Goal: Transaction & Acquisition: Download file/media

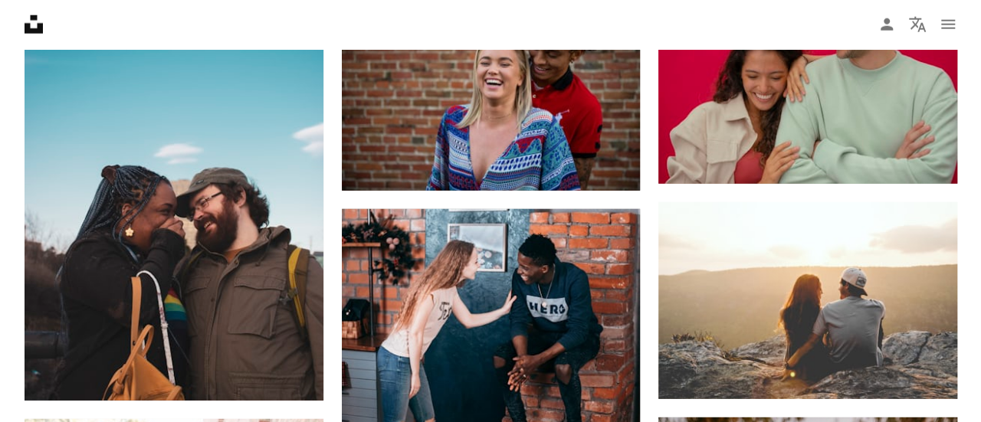
scroll to position [1993, 0]
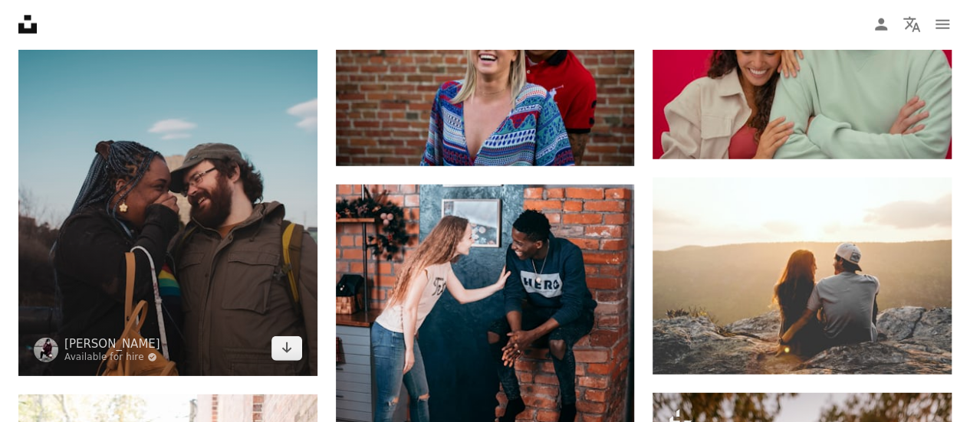
click at [179, 205] on img at bounding box center [167, 153] width 299 height 448
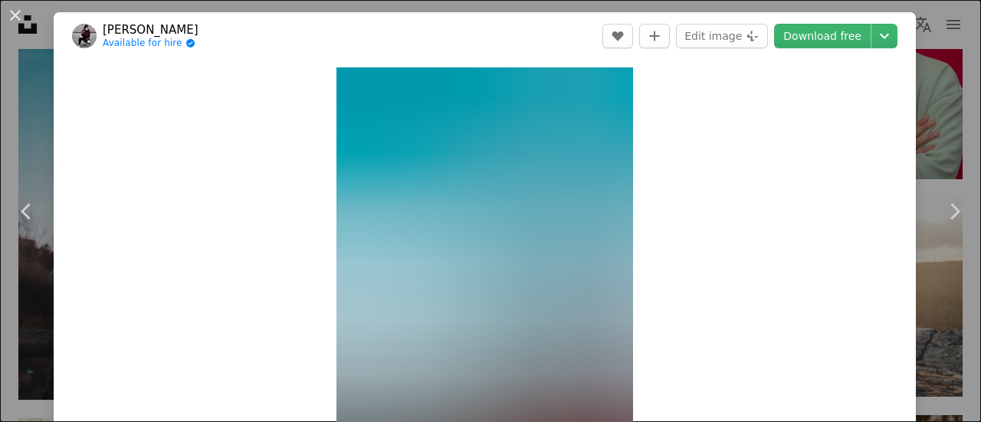
scroll to position [77, 0]
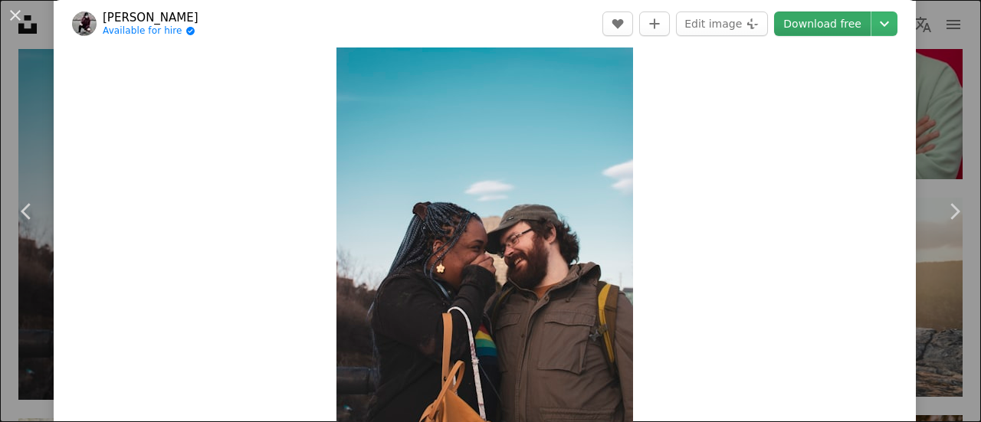
click at [800, 27] on link "Download free" at bounding box center [822, 23] width 97 height 25
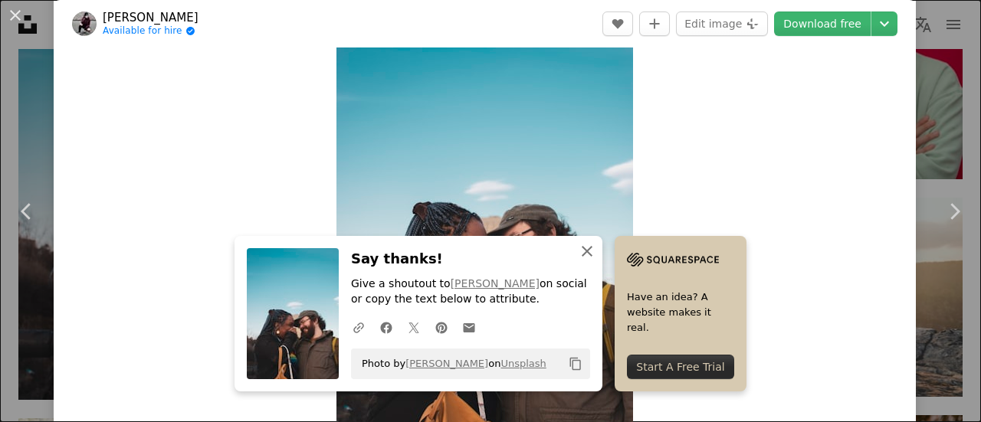
click at [582, 255] on icon "An X shape" at bounding box center [587, 251] width 18 height 18
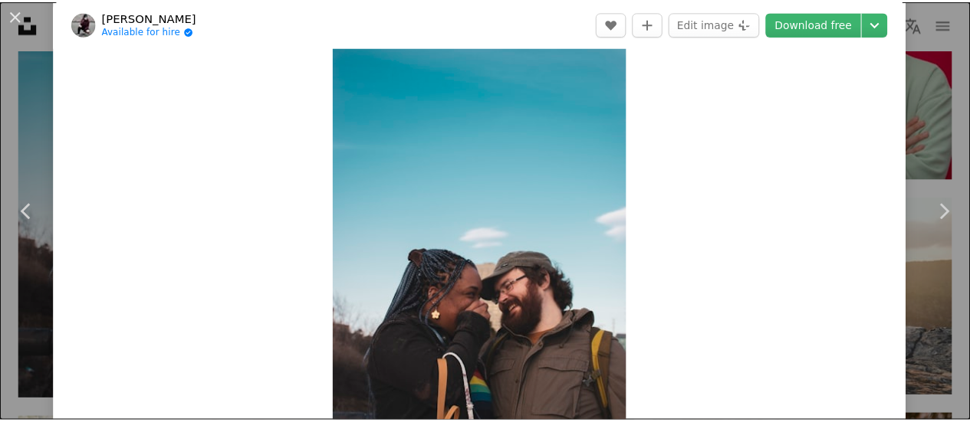
scroll to position [0, 0]
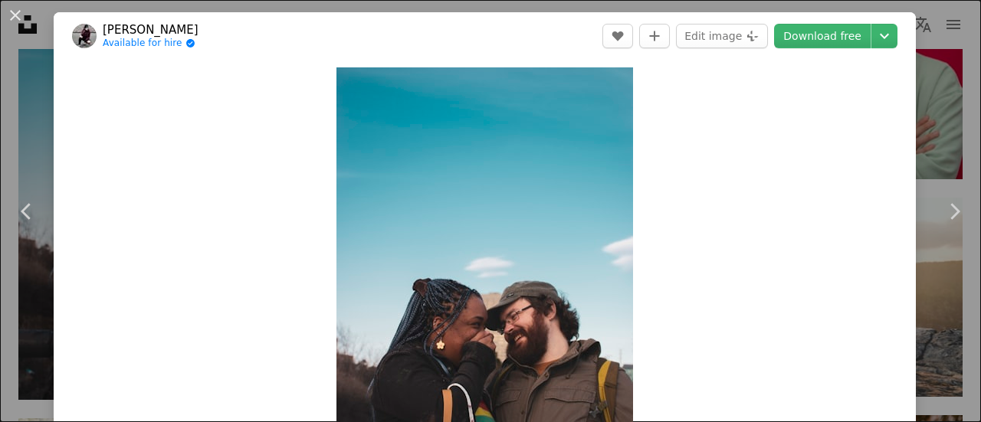
click at [934, 77] on div "An X shape Chevron left Chevron right [PERSON_NAME]-Tamkican Available for hire…" at bounding box center [490, 211] width 981 height 422
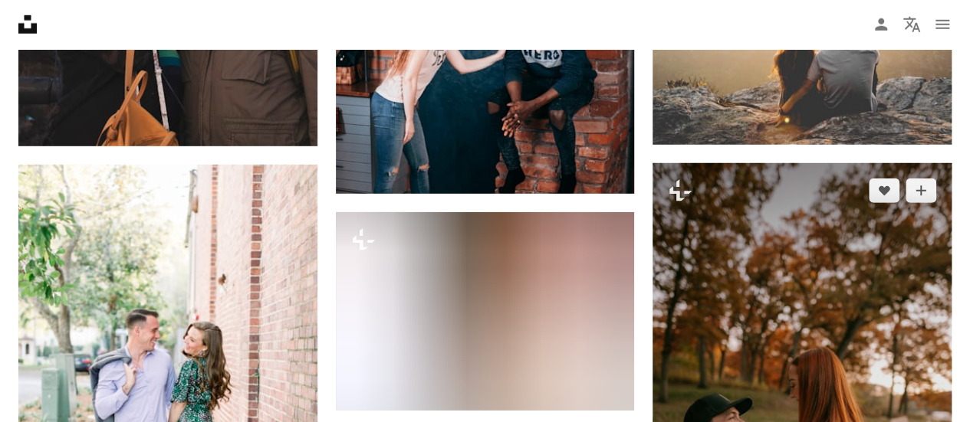
scroll to position [2299, 0]
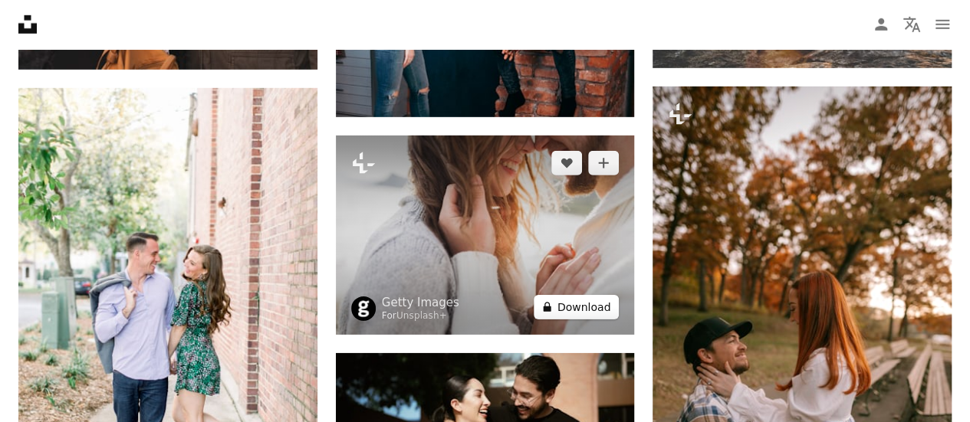
click at [575, 307] on button "A lock Download" at bounding box center [576, 307] width 86 height 25
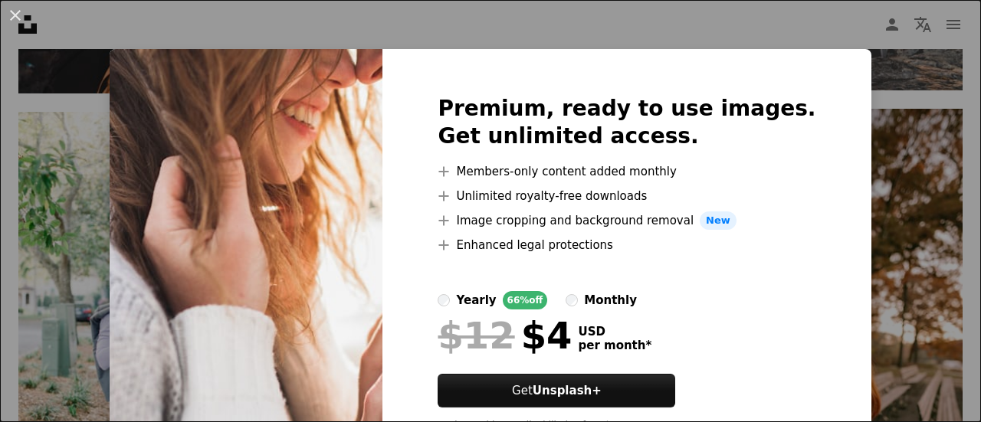
click at [938, 97] on div "An X shape Premium, ready to use images. Get unlimited access. A plus sign Memb…" at bounding box center [490, 211] width 981 height 422
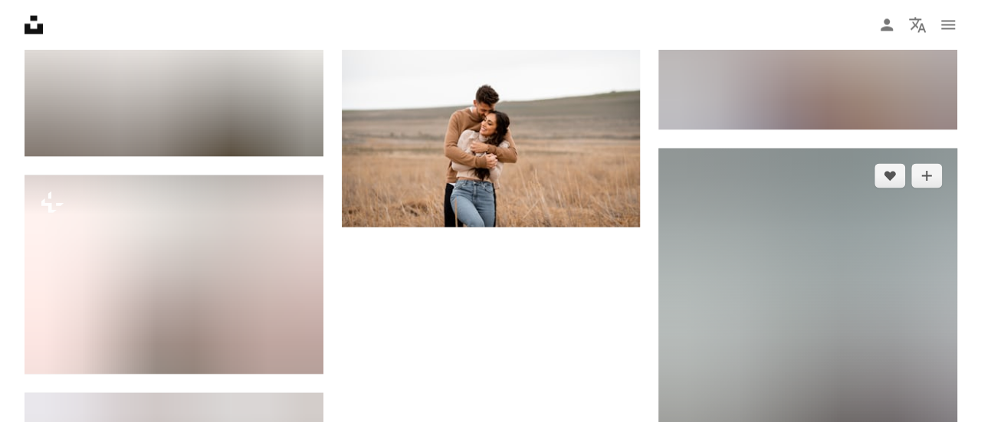
scroll to position [4212, 0]
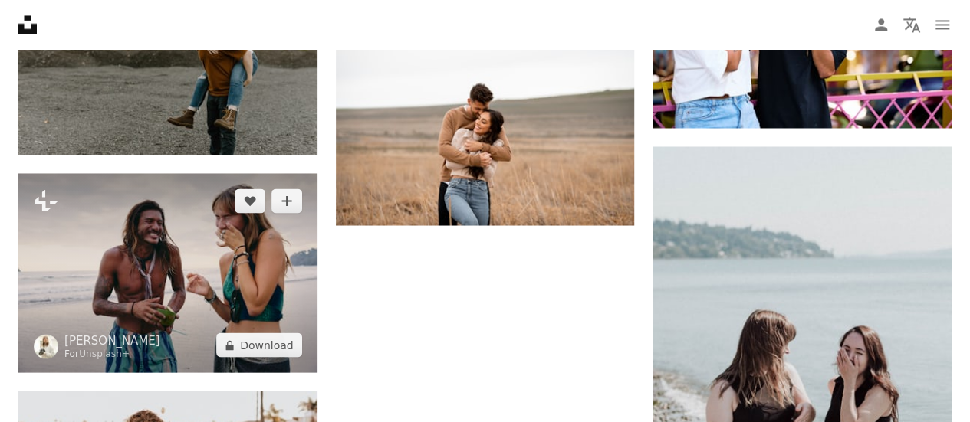
click at [198, 261] on img at bounding box center [167, 272] width 299 height 199
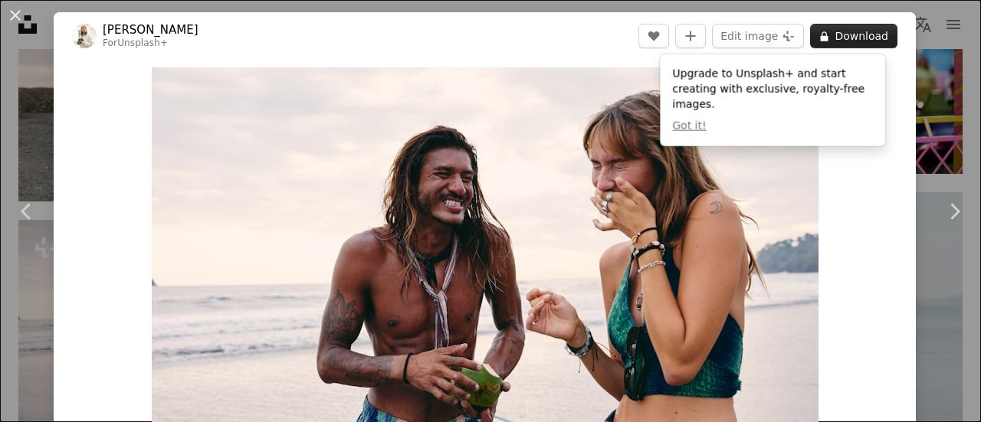
click at [853, 42] on button "A lock Download" at bounding box center [853, 36] width 87 height 25
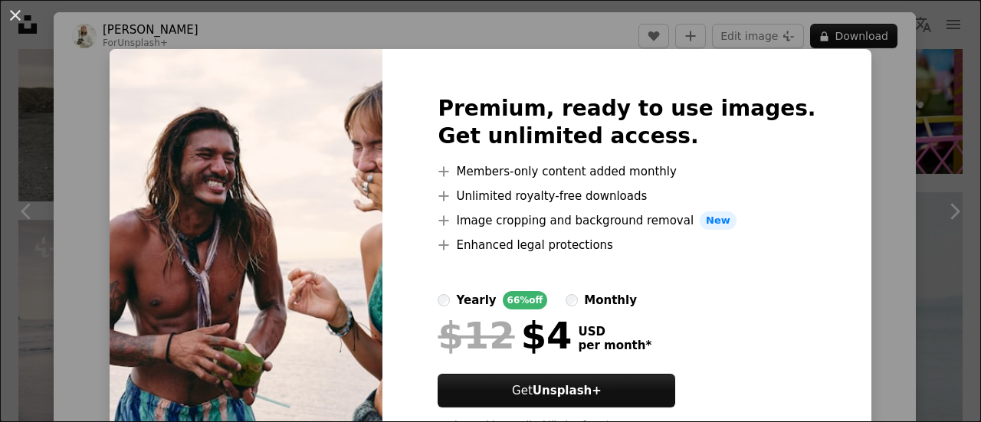
click at [187, 154] on img at bounding box center [246, 269] width 273 height 441
click at [165, 232] on img at bounding box center [246, 269] width 273 height 441
click at [875, 97] on div "An X shape Premium, ready to use images. Get unlimited access. A plus sign Memb…" at bounding box center [490, 211] width 981 height 422
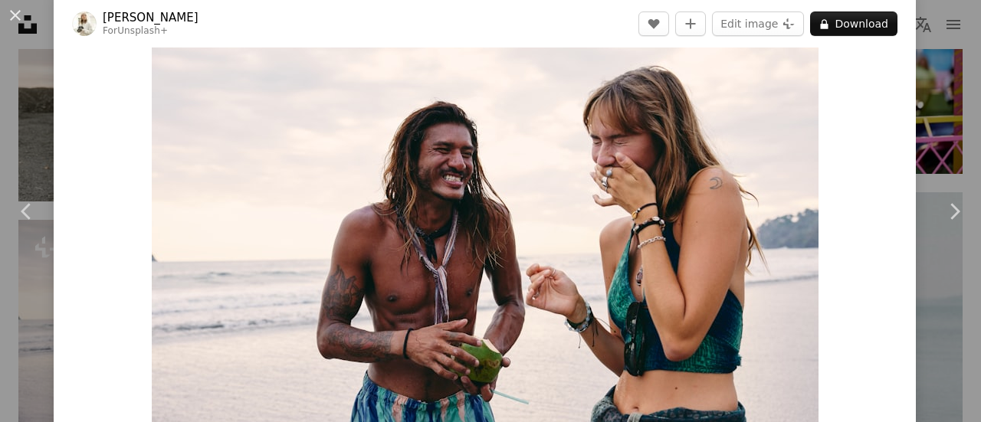
scroll to position [37, 0]
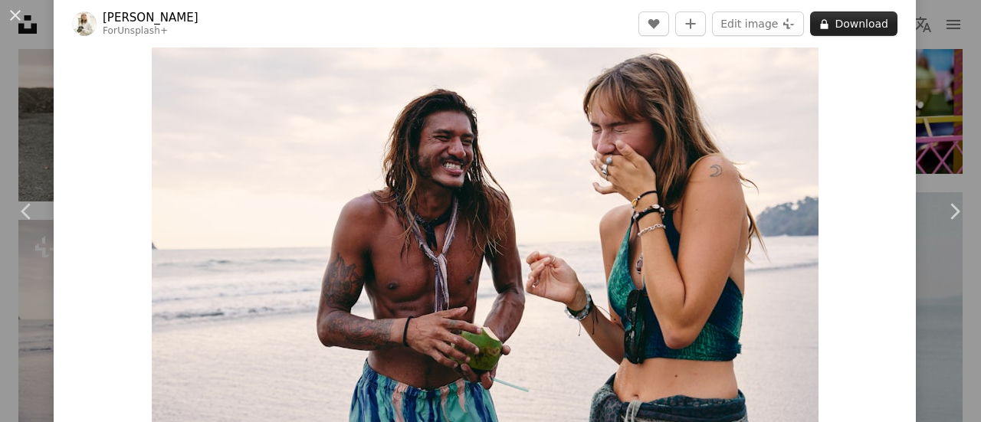
click at [865, 31] on button "A lock Download" at bounding box center [853, 23] width 87 height 25
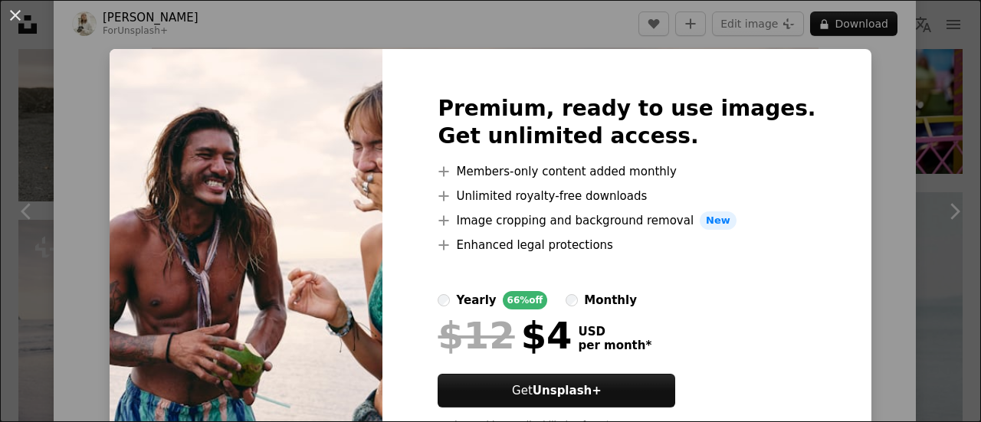
click at [873, 67] on div "An X shape Premium, ready to use images. Get unlimited access. A plus sign Memb…" at bounding box center [490, 211] width 981 height 422
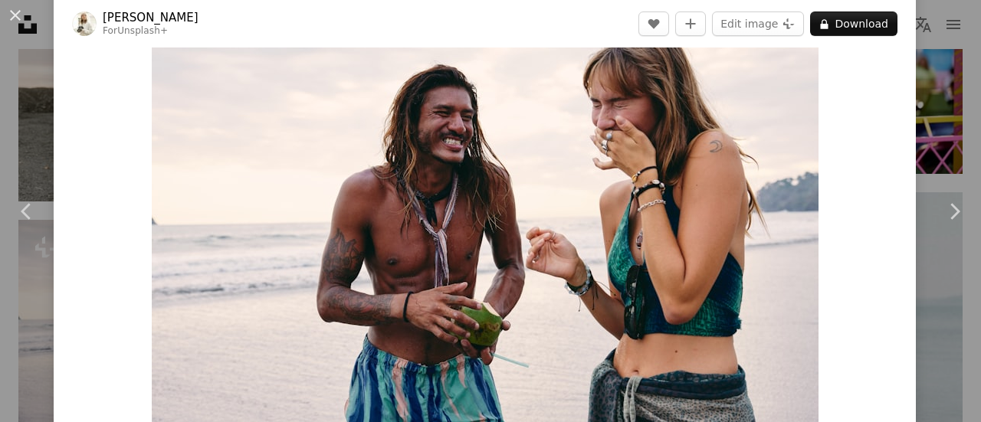
scroll to position [80, 0]
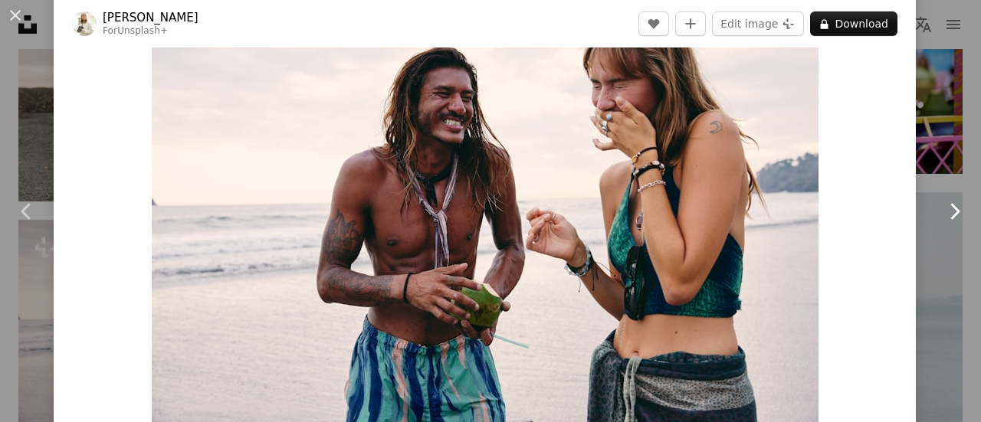
click at [950, 205] on icon at bounding box center [955, 211] width 10 height 16
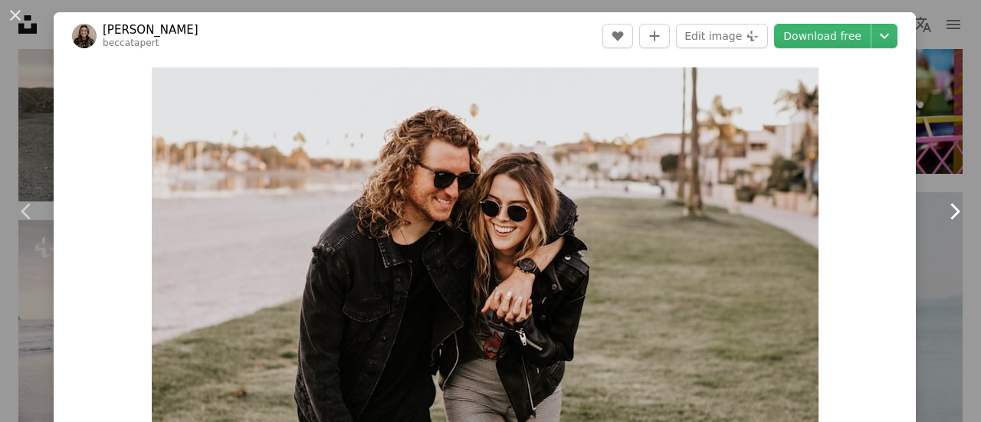
click at [946, 205] on icon "Chevron right" at bounding box center [954, 211] width 25 height 25
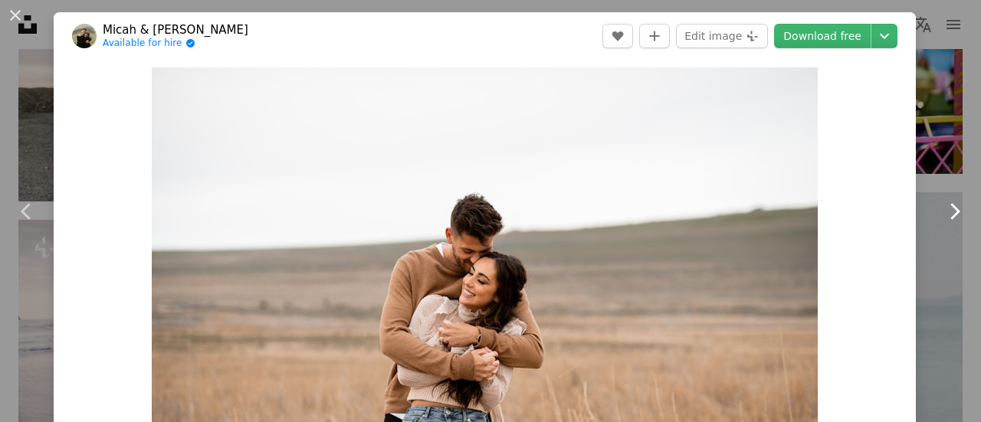
click at [950, 212] on icon at bounding box center [955, 211] width 10 height 16
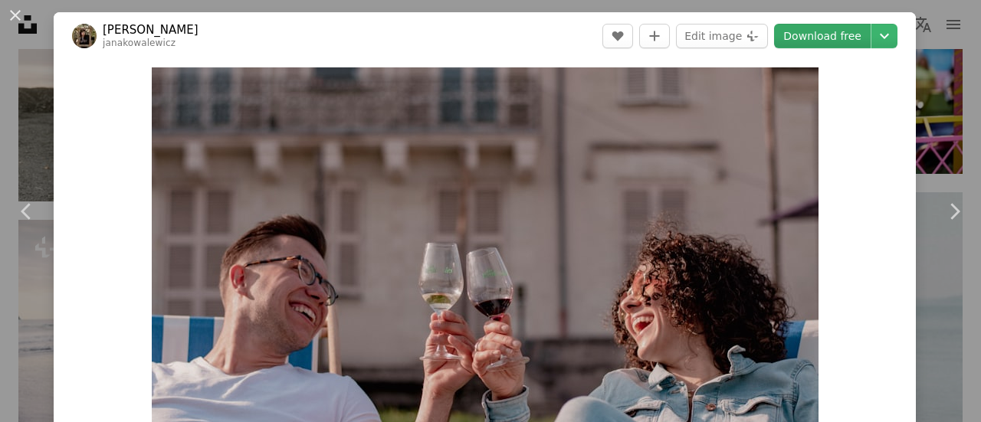
click at [808, 43] on link "Download free" at bounding box center [822, 36] width 97 height 25
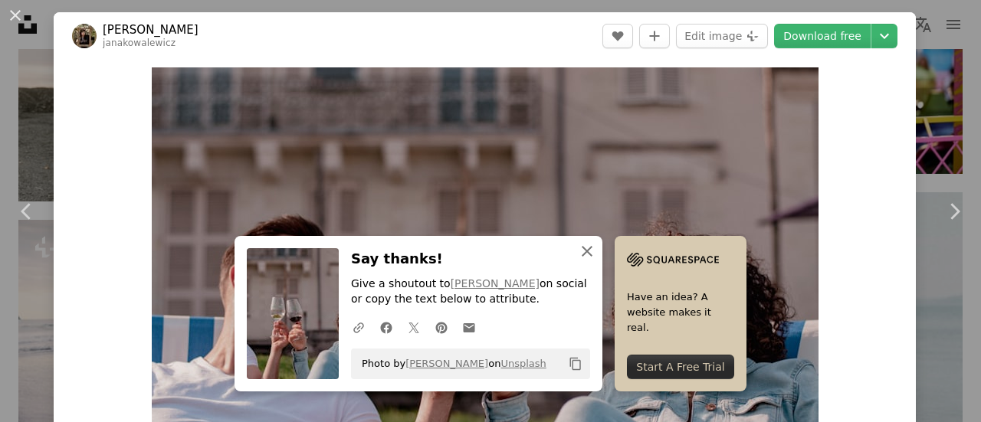
click at [578, 253] on icon "An X shape" at bounding box center [587, 251] width 18 height 18
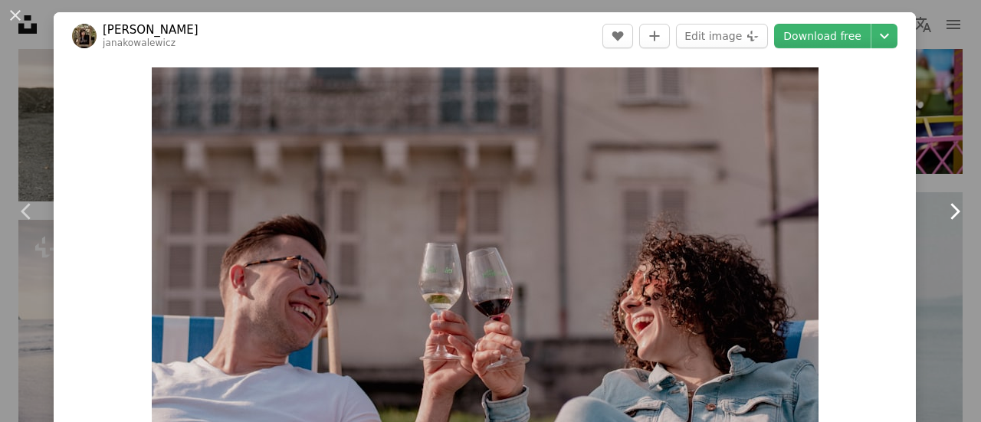
click at [950, 206] on icon at bounding box center [955, 211] width 10 height 16
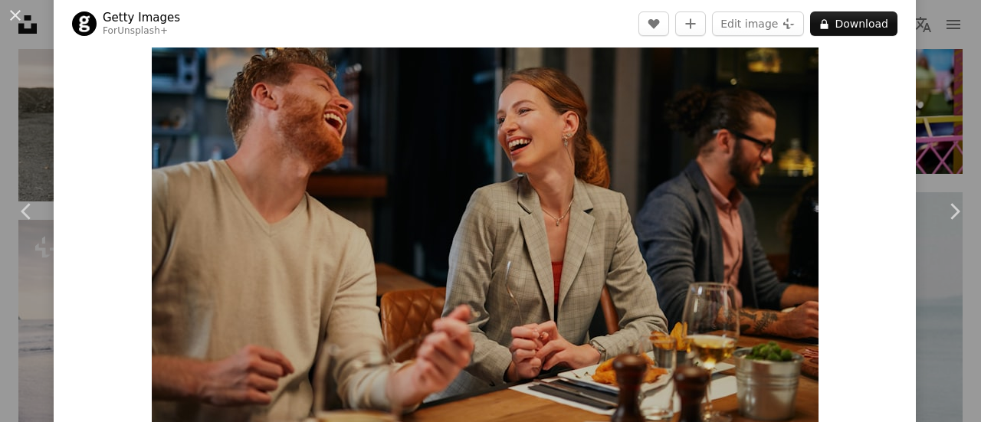
scroll to position [61, 0]
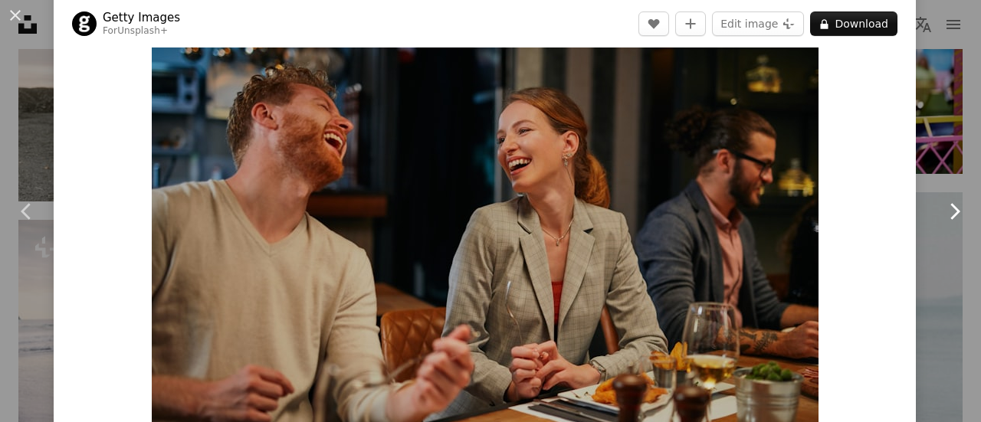
click at [947, 214] on icon "Chevron right" at bounding box center [954, 211] width 25 height 25
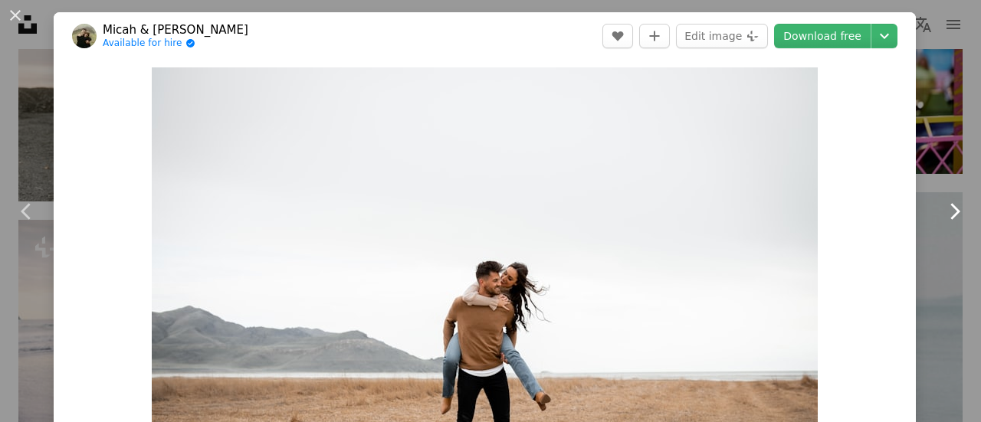
click at [947, 214] on icon "Chevron right" at bounding box center [954, 211] width 25 height 25
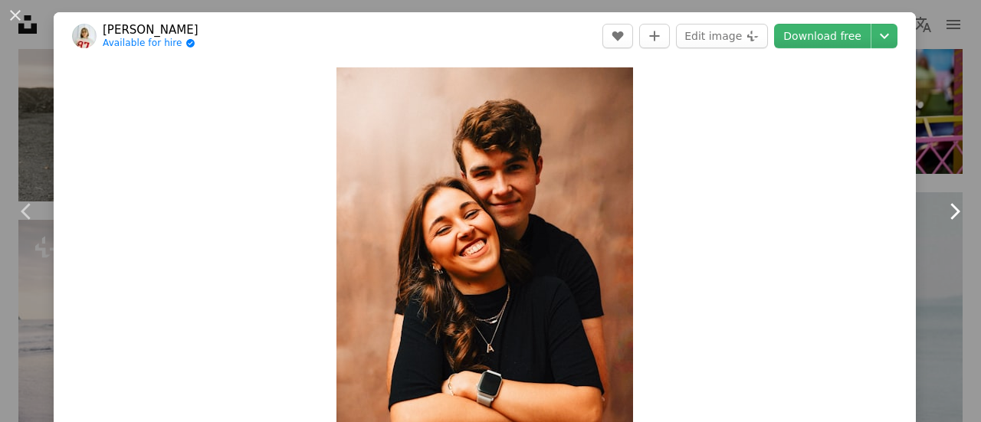
click at [947, 214] on icon "Chevron right" at bounding box center [954, 211] width 25 height 25
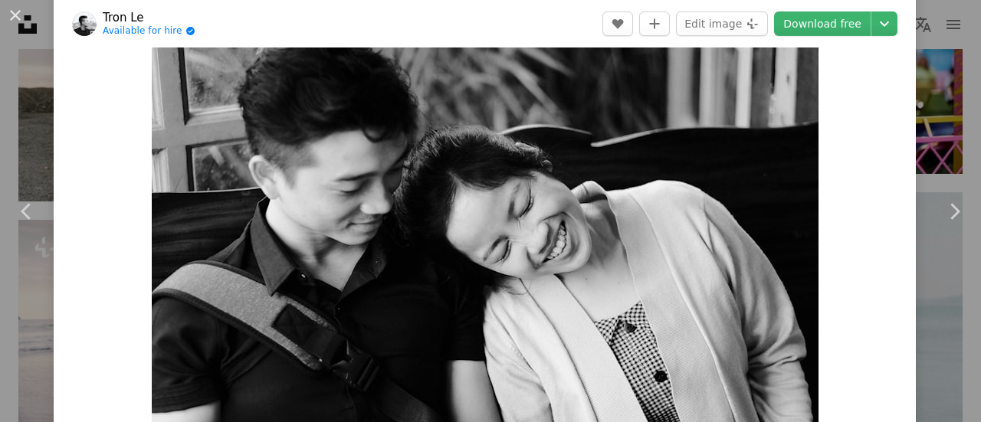
scroll to position [61, 0]
click at [813, 34] on link "Download free" at bounding box center [822, 23] width 97 height 25
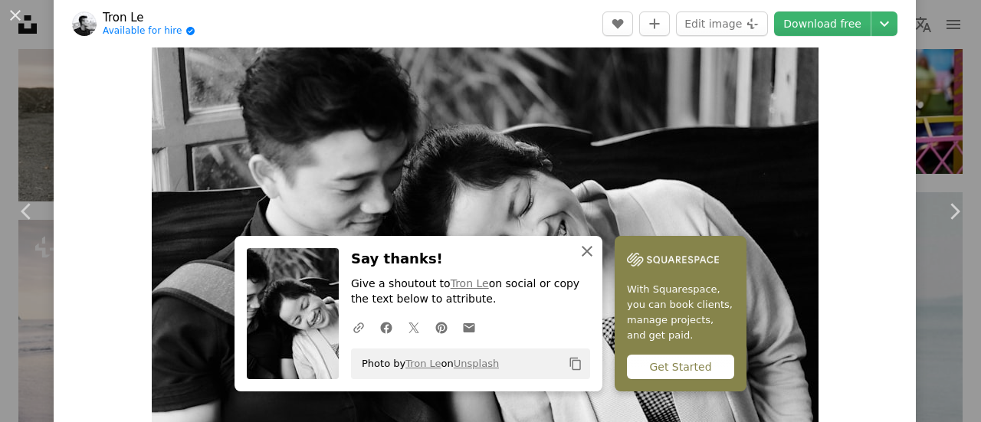
click at [582, 252] on icon "button" at bounding box center [587, 251] width 11 height 11
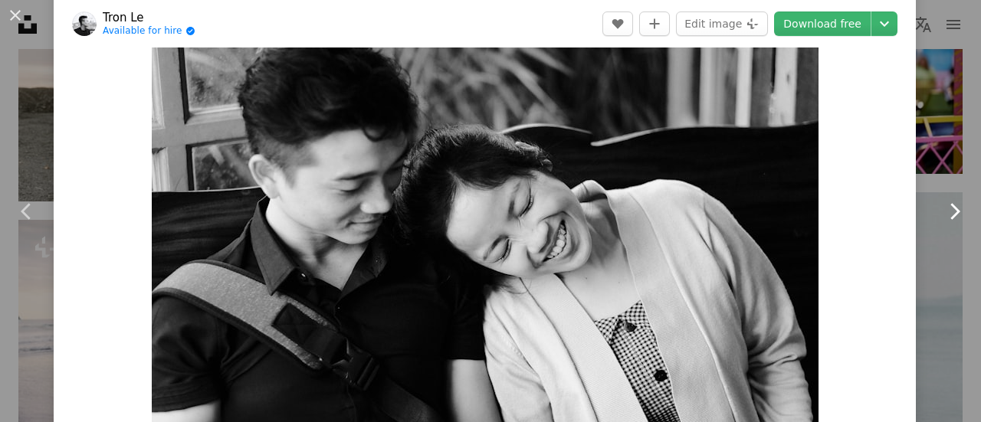
click at [942, 222] on icon "Chevron right" at bounding box center [954, 211] width 25 height 25
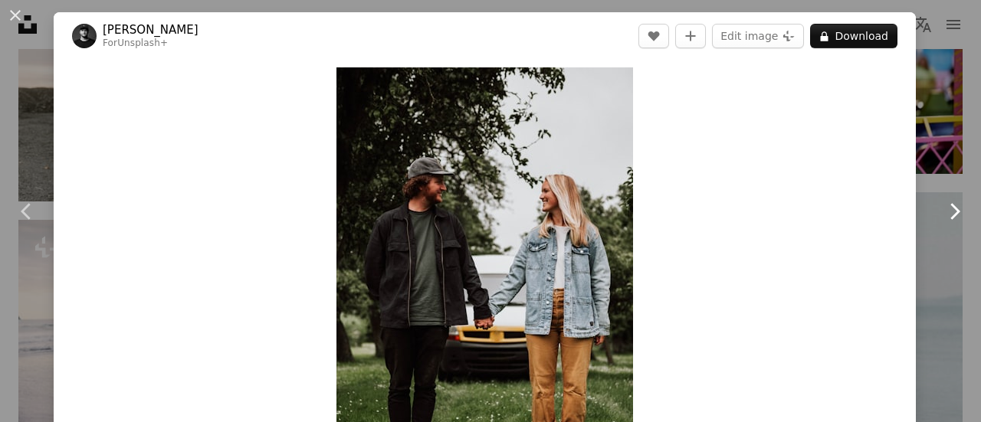
click at [942, 222] on icon "Chevron right" at bounding box center [954, 211] width 25 height 25
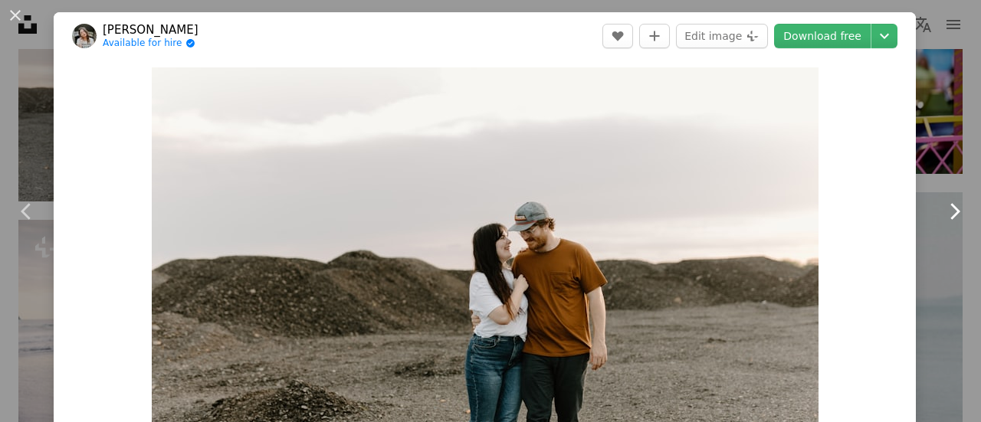
click at [942, 222] on icon "Chevron right" at bounding box center [954, 211] width 25 height 25
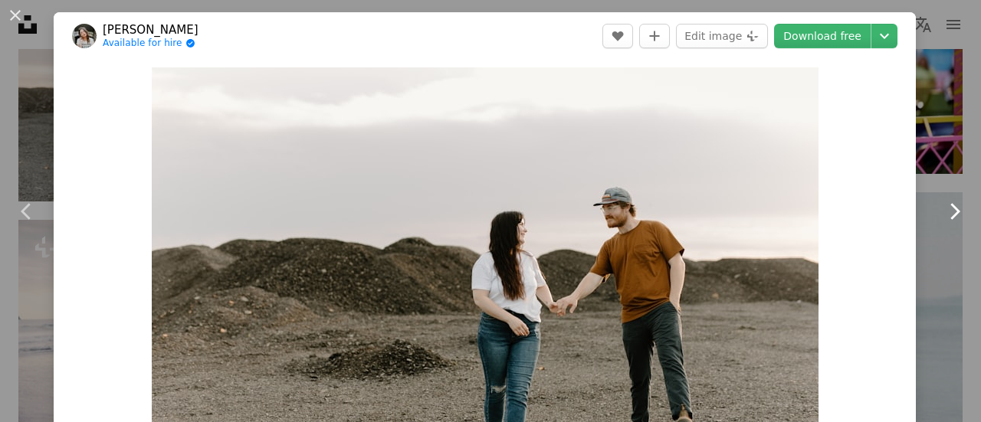
click at [942, 222] on icon "Chevron right" at bounding box center [954, 211] width 25 height 25
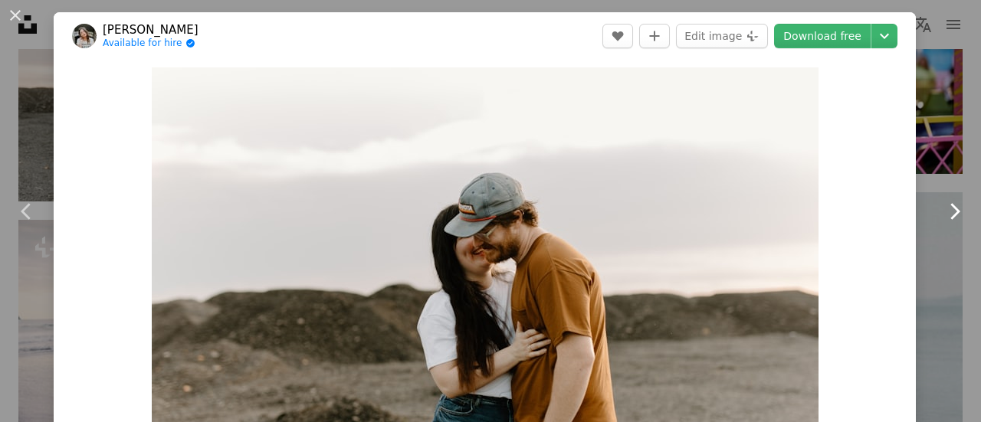
click at [942, 222] on icon "Chevron right" at bounding box center [954, 211] width 25 height 25
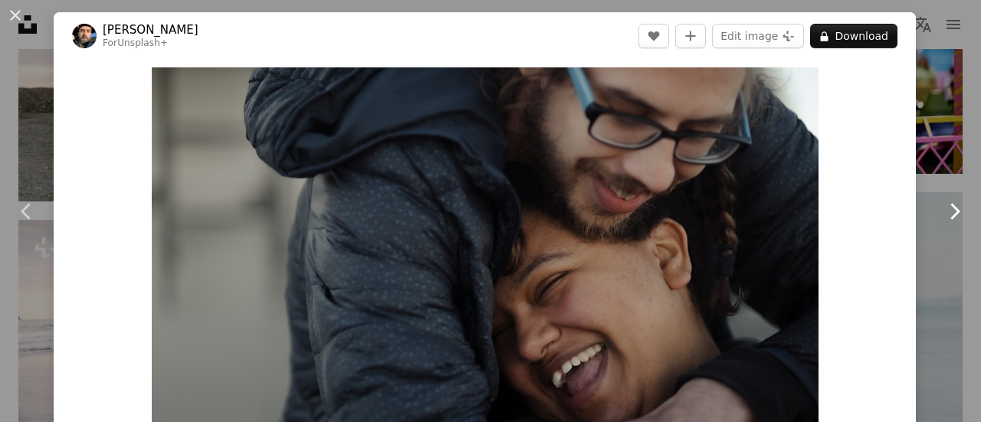
click at [942, 222] on icon "Chevron right" at bounding box center [954, 211] width 25 height 25
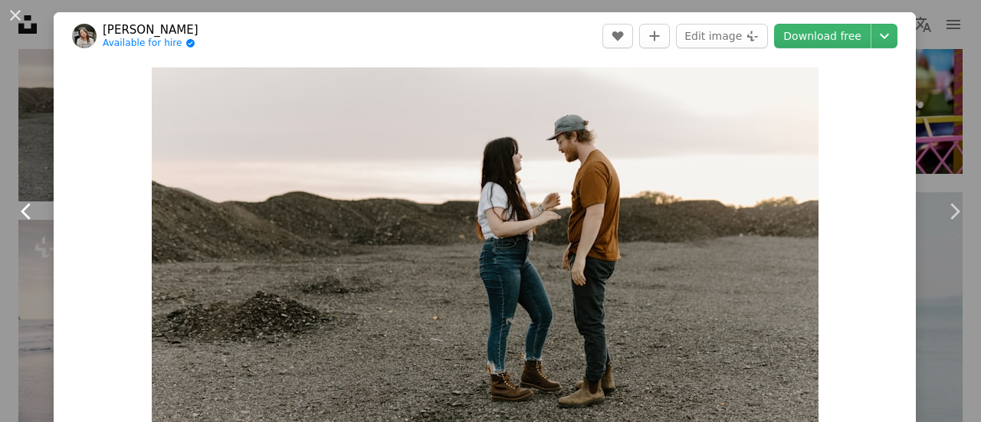
click at [28, 209] on icon "Chevron left" at bounding box center [27, 211] width 25 height 25
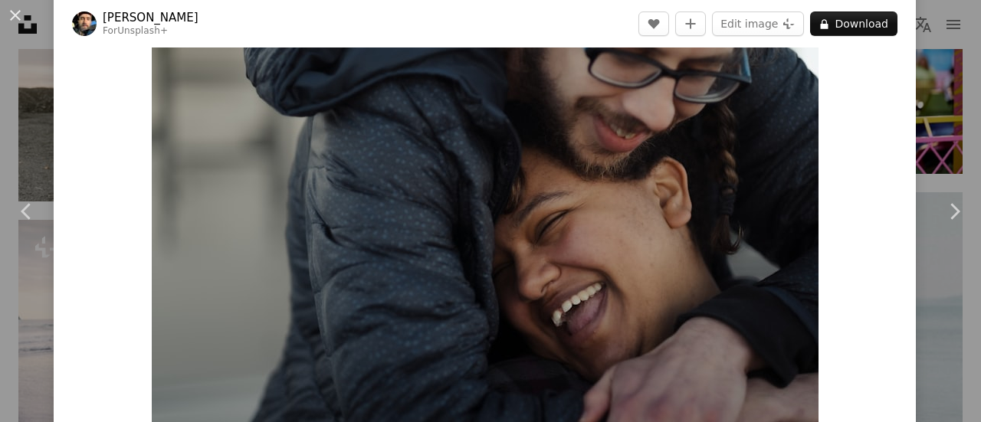
scroll to position [31, 0]
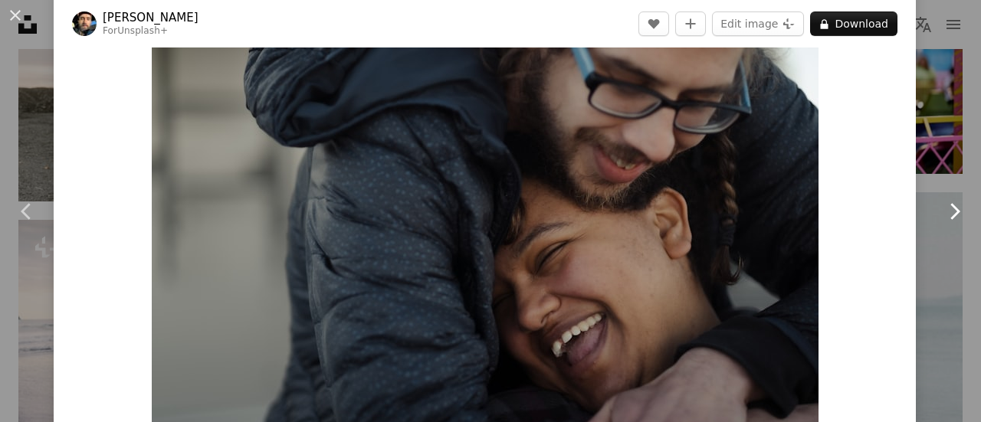
click at [947, 216] on icon "Chevron right" at bounding box center [954, 211] width 25 height 25
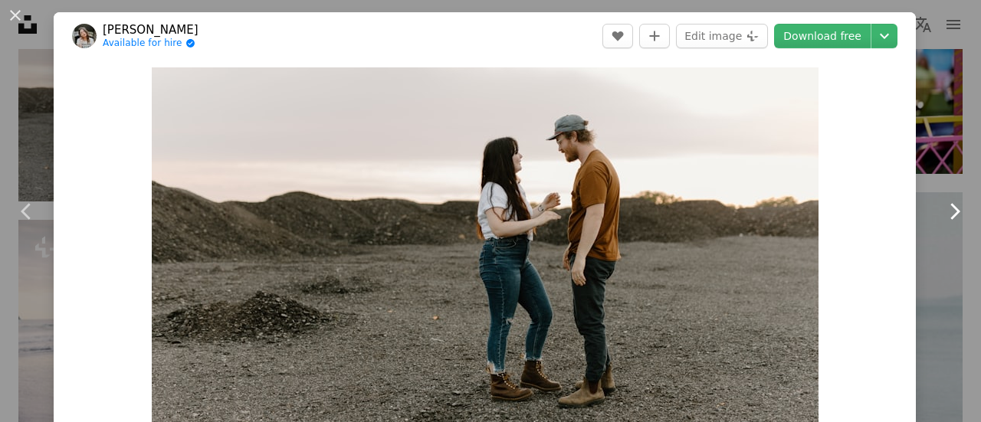
click at [947, 216] on icon "Chevron right" at bounding box center [954, 211] width 25 height 25
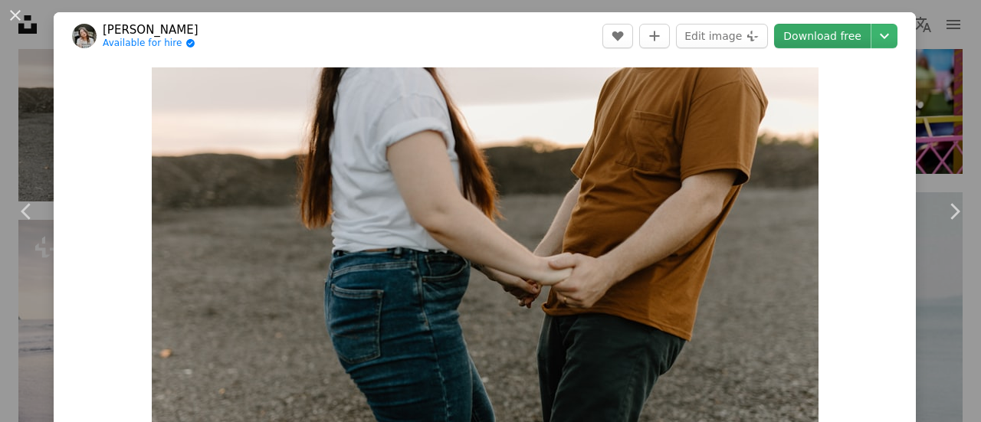
click at [808, 42] on link "Download free" at bounding box center [822, 36] width 97 height 25
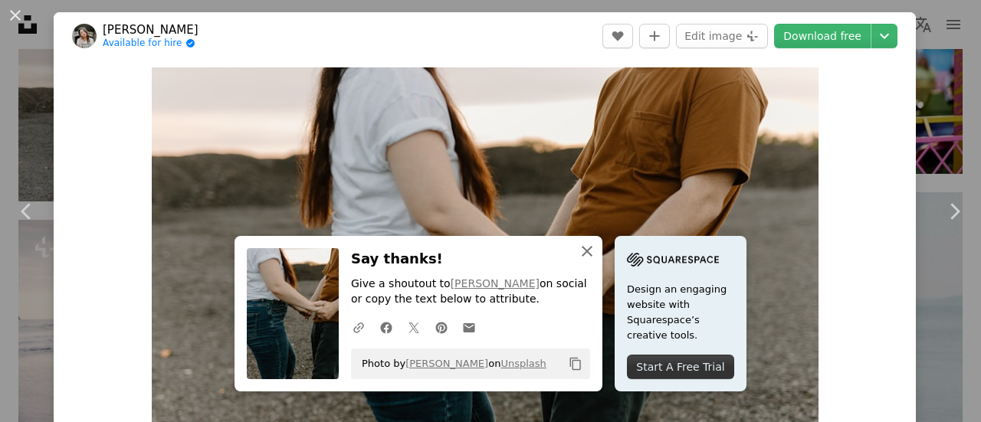
click at [583, 249] on icon "An X shape" at bounding box center [587, 251] width 18 height 18
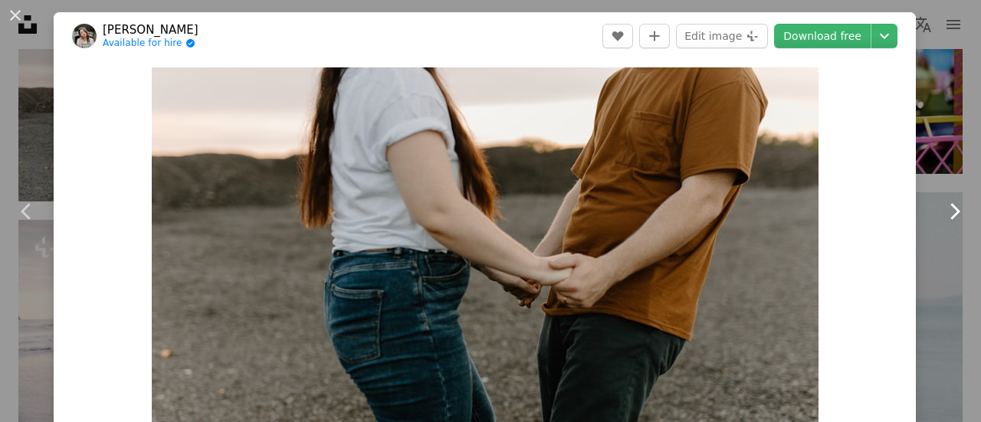
click at [944, 221] on icon "Chevron right" at bounding box center [954, 211] width 25 height 25
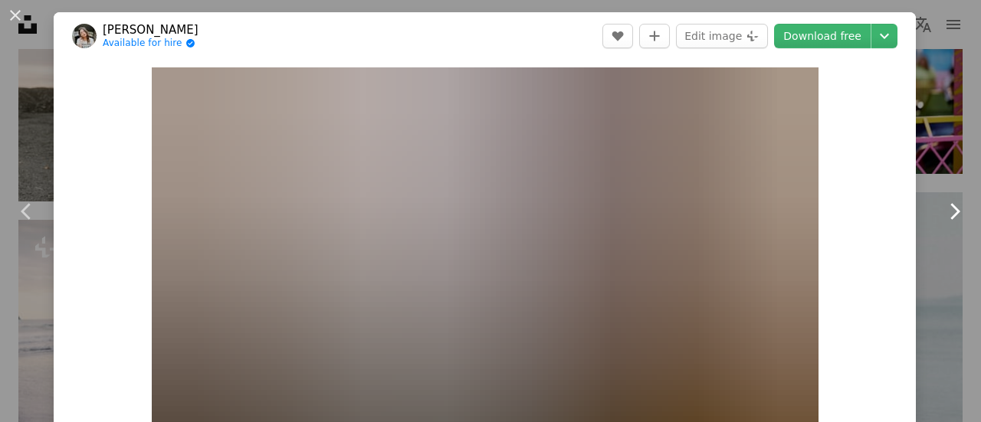
click at [944, 221] on icon "Chevron right" at bounding box center [954, 211] width 25 height 25
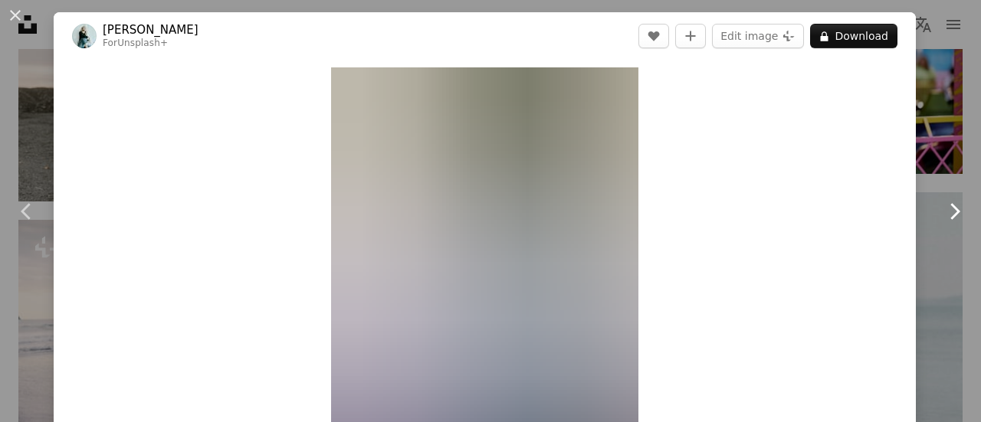
click at [944, 220] on icon "Chevron right" at bounding box center [954, 211] width 25 height 25
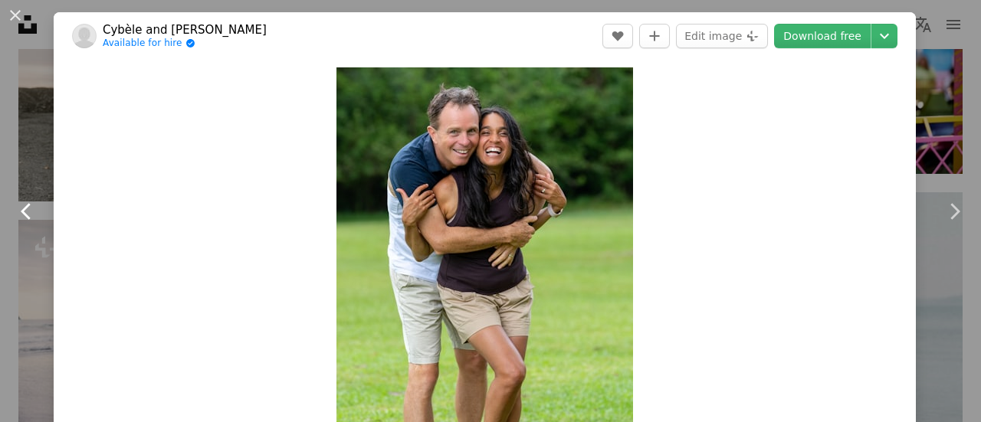
click at [33, 215] on icon "Chevron left" at bounding box center [27, 211] width 25 height 25
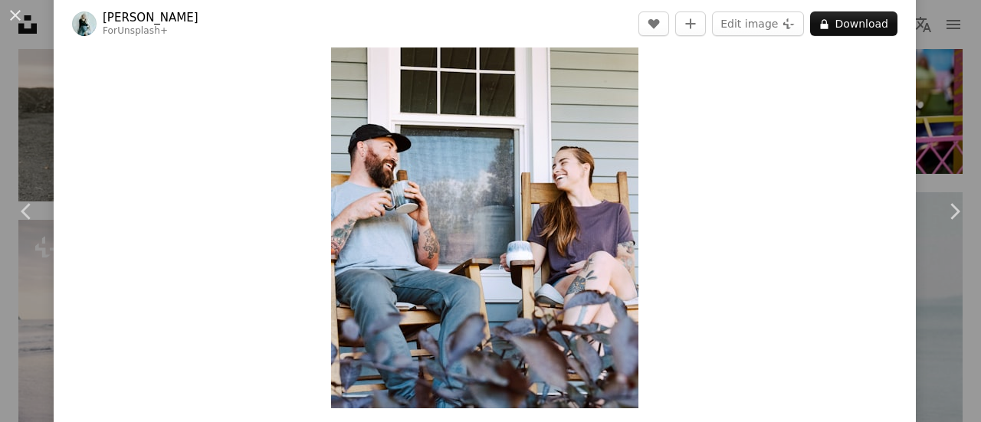
scroll to position [113, 0]
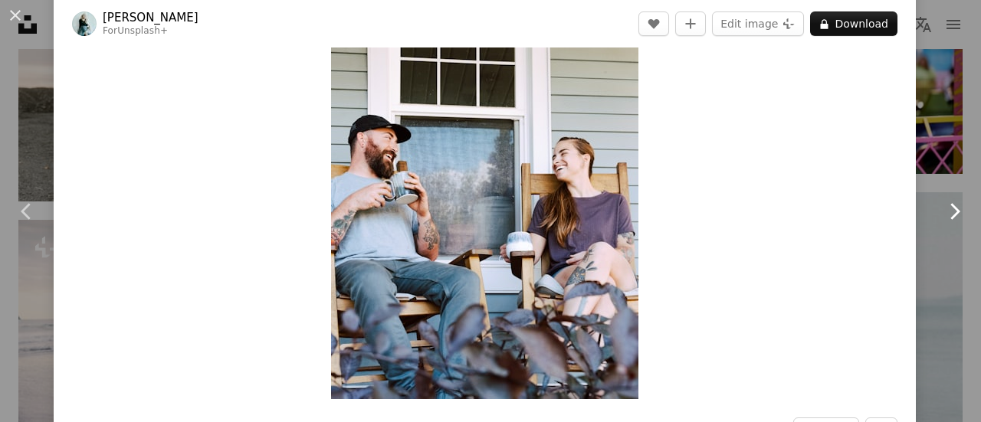
click at [946, 215] on icon "Chevron right" at bounding box center [954, 211] width 25 height 25
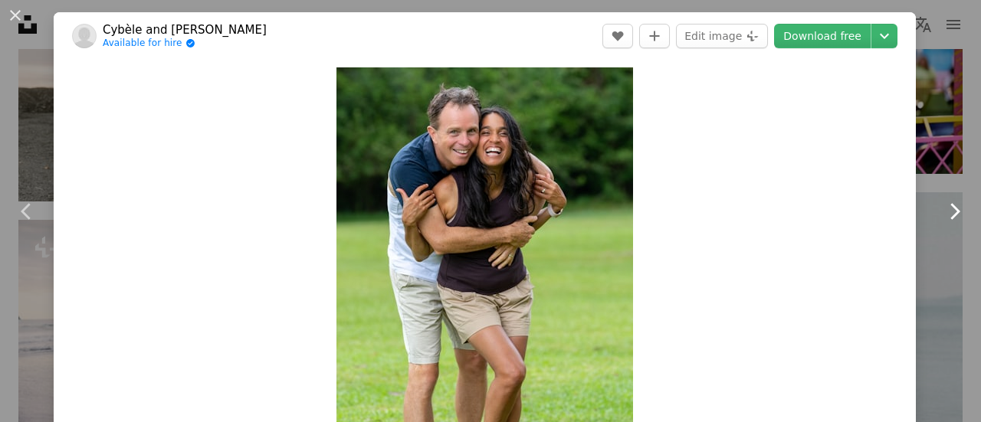
click at [946, 215] on icon "Chevron right" at bounding box center [954, 211] width 25 height 25
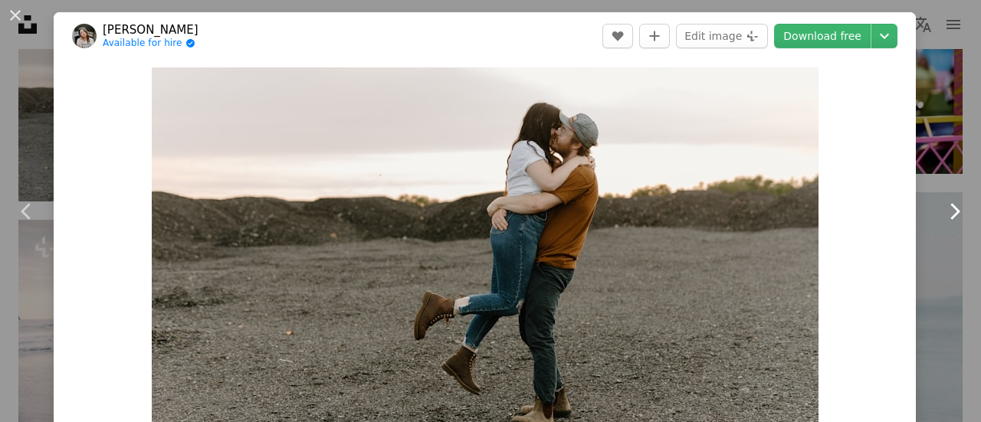
click at [950, 208] on icon at bounding box center [955, 211] width 10 height 16
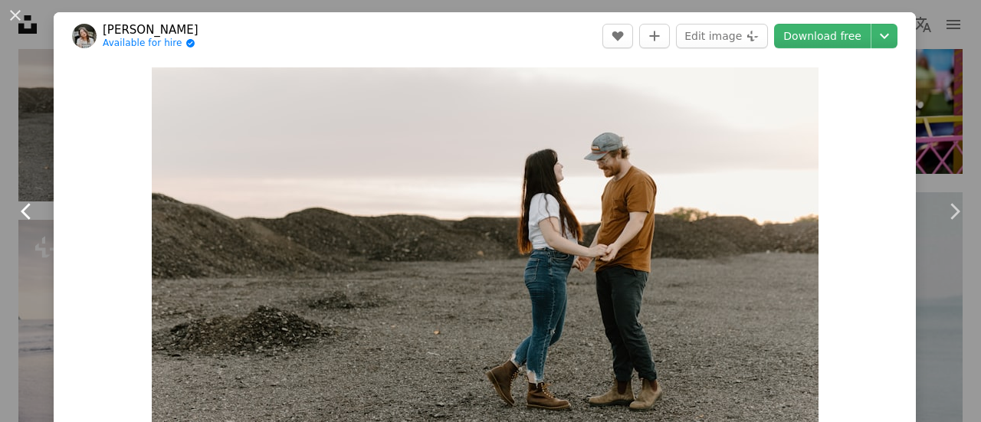
click at [27, 213] on icon "Chevron left" at bounding box center [27, 211] width 25 height 25
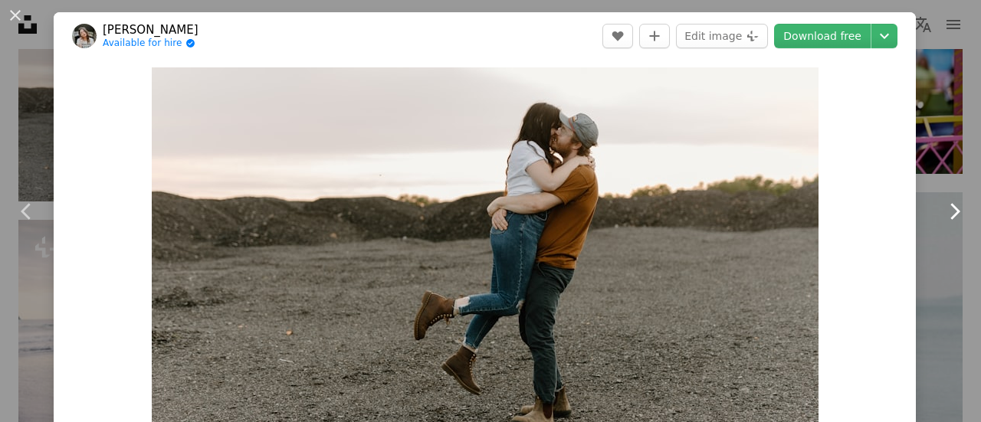
click at [947, 217] on icon "Chevron right" at bounding box center [954, 211] width 25 height 25
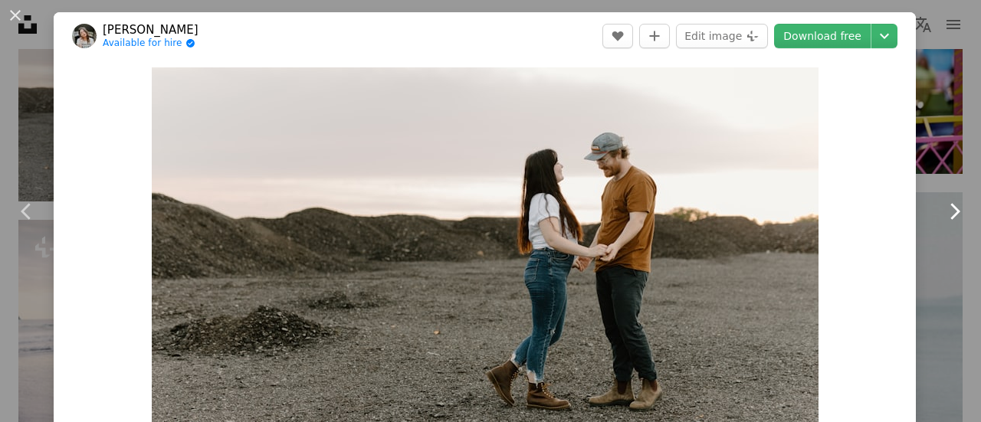
click at [947, 217] on icon "Chevron right" at bounding box center [954, 211] width 25 height 25
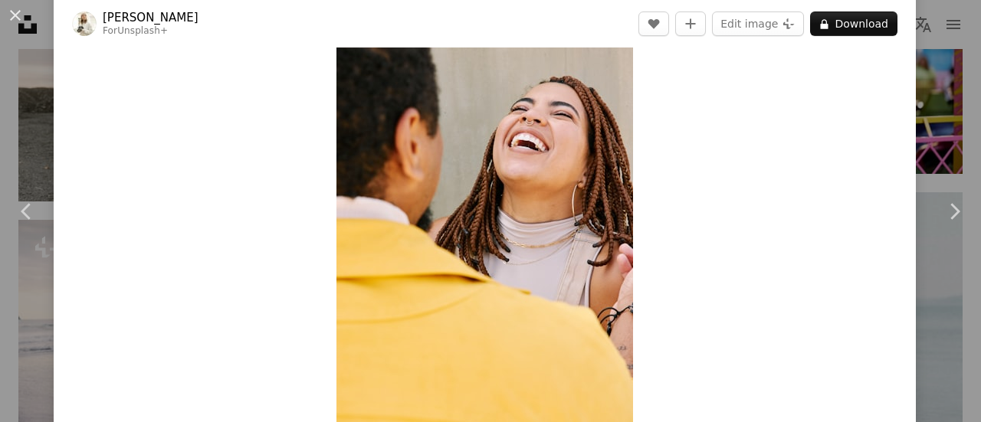
scroll to position [60, 0]
click at [950, 212] on icon at bounding box center [955, 211] width 10 height 16
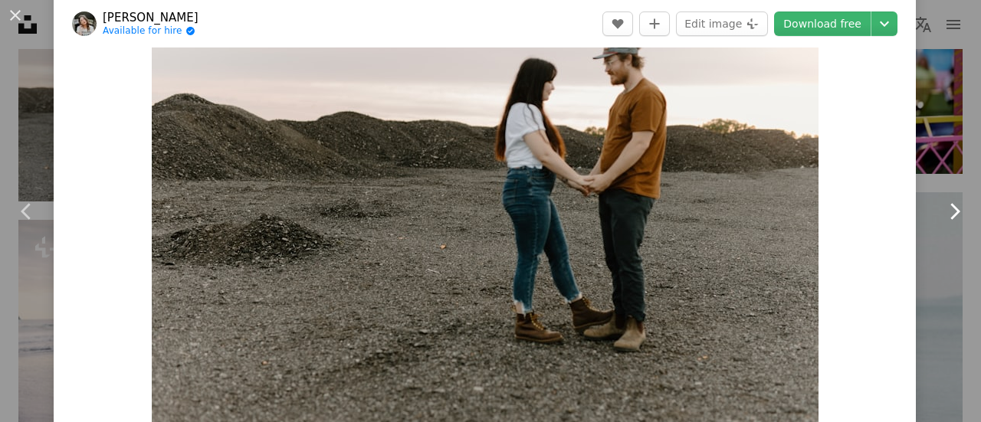
click at [950, 212] on icon at bounding box center [955, 211] width 10 height 16
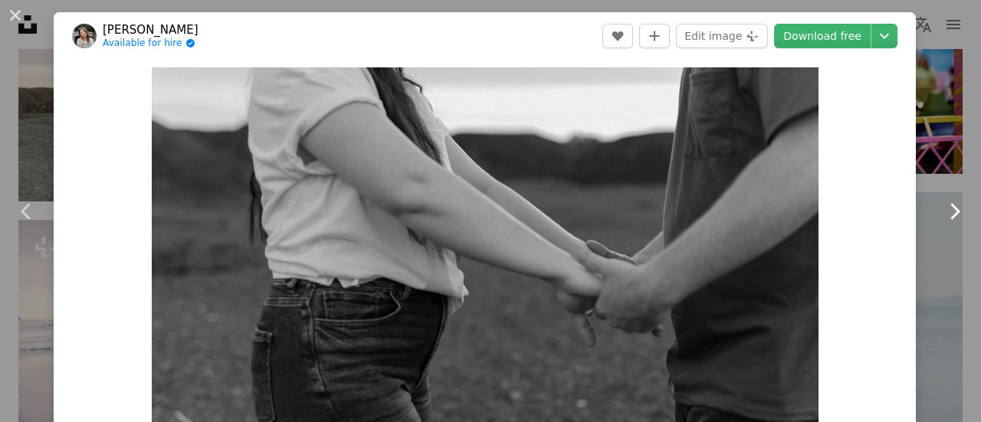
click at [950, 211] on icon at bounding box center [955, 211] width 10 height 16
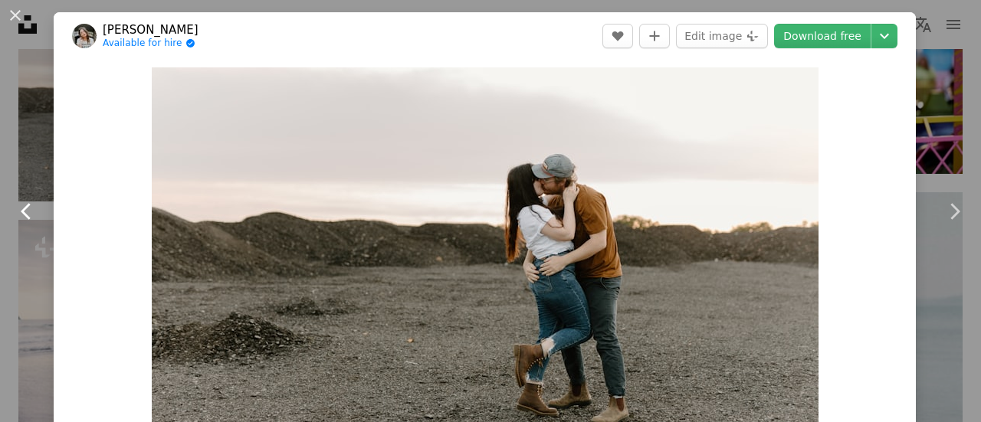
click at [23, 215] on icon "Chevron left" at bounding box center [27, 211] width 25 height 25
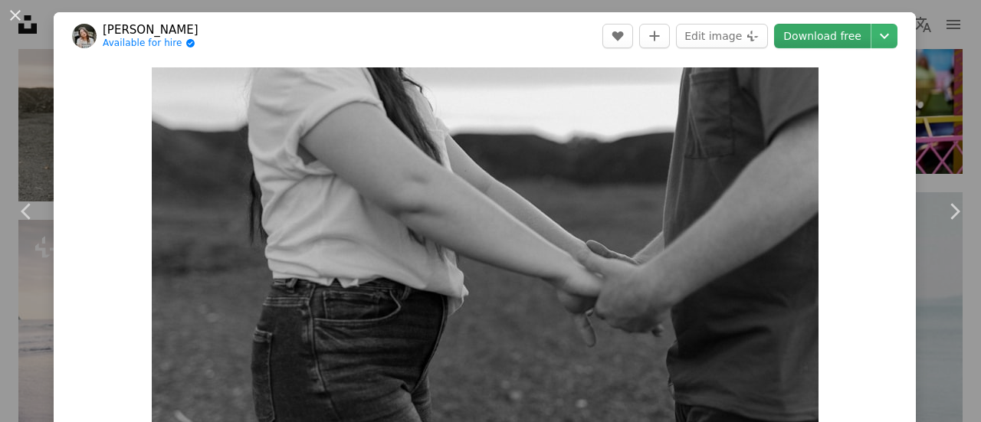
click at [797, 46] on link "Download free" at bounding box center [822, 36] width 97 height 25
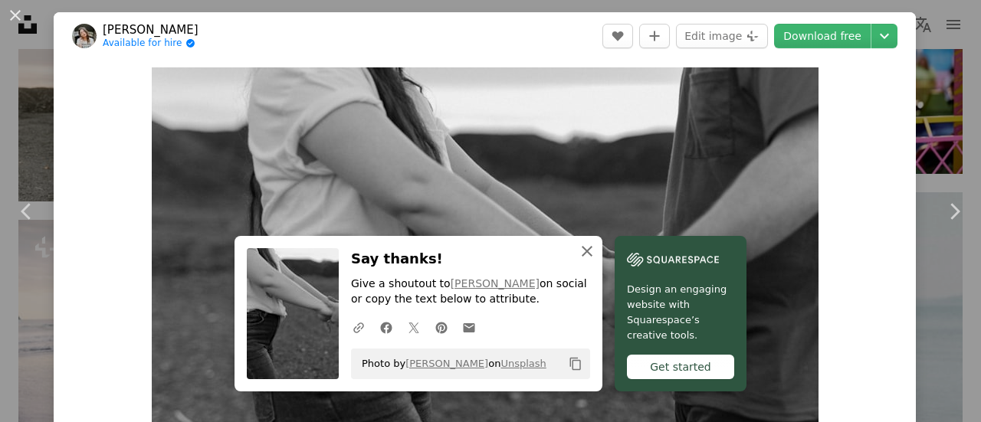
click at [586, 255] on icon "button" at bounding box center [587, 251] width 11 height 11
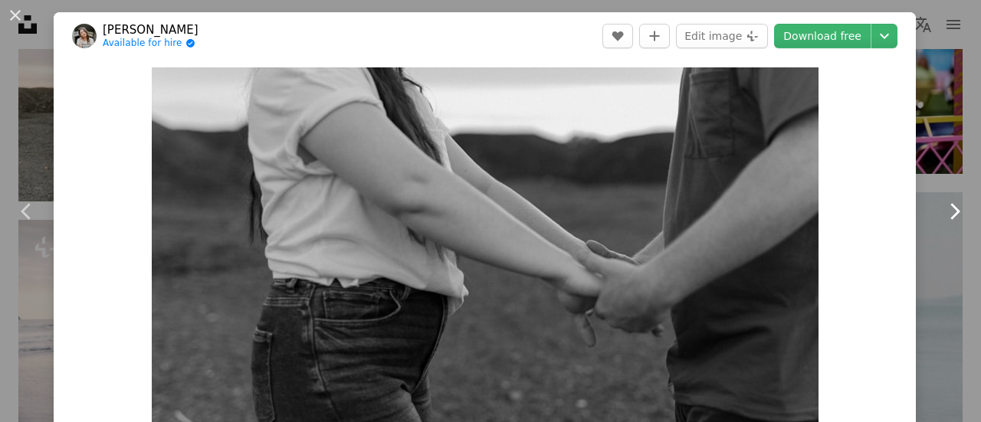
click at [950, 212] on icon at bounding box center [955, 211] width 10 height 16
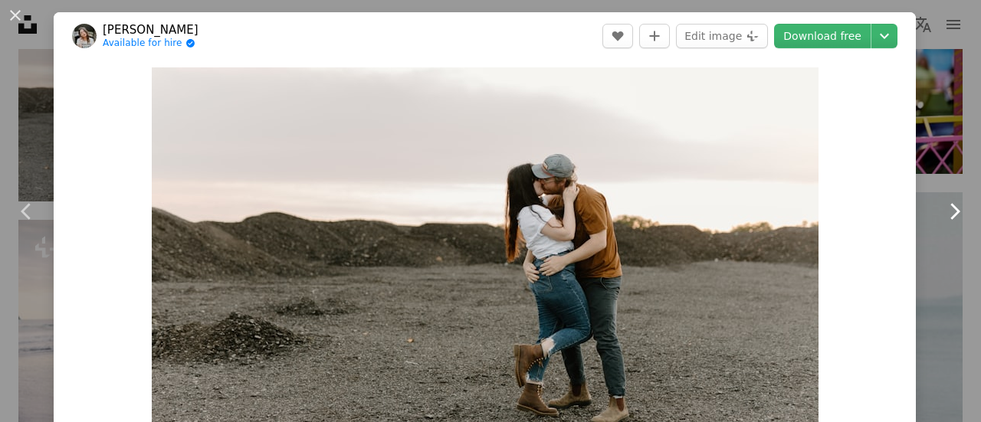
click at [950, 212] on icon at bounding box center [955, 211] width 10 height 16
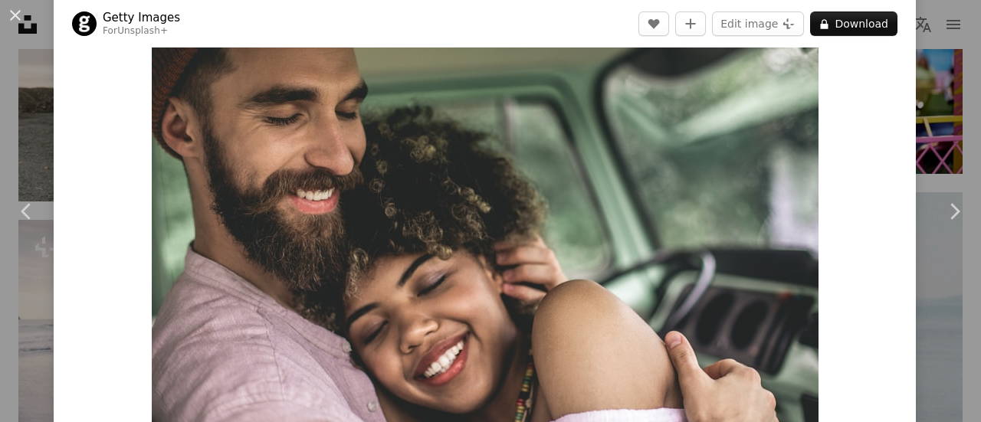
scroll to position [153, 0]
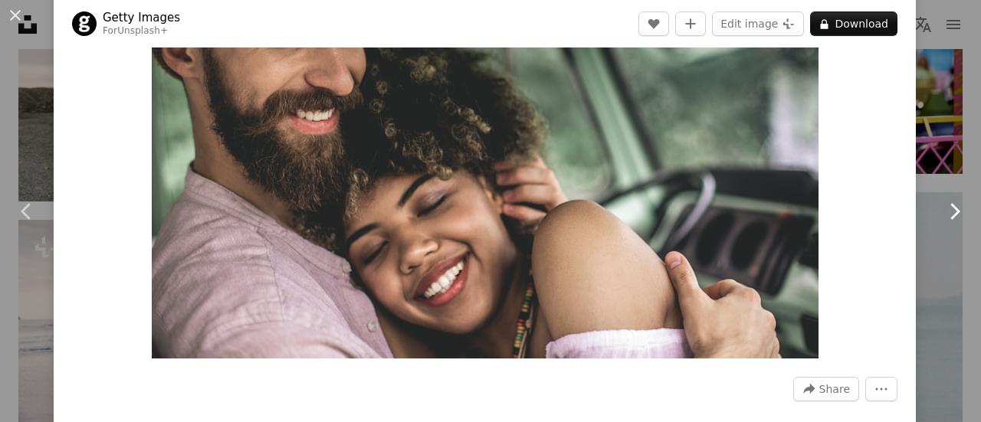
click at [942, 206] on icon "Chevron right" at bounding box center [954, 211] width 25 height 25
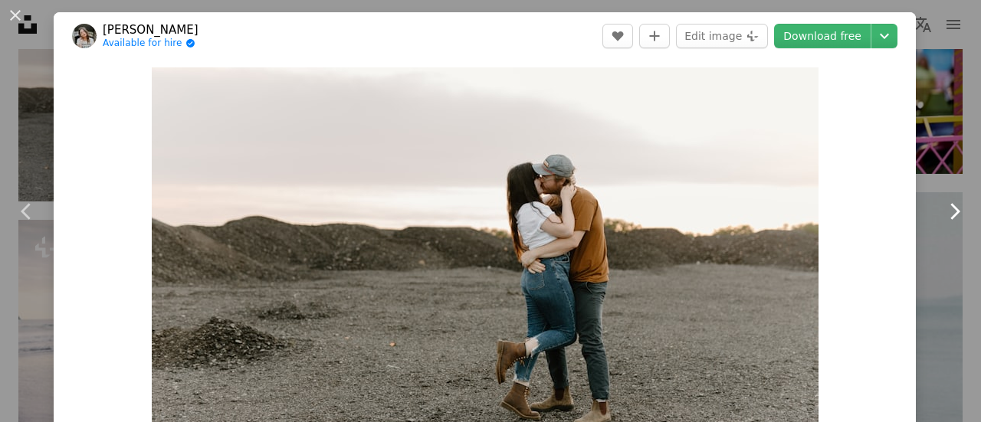
click at [942, 206] on icon "Chevron right" at bounding box center [954, 211] width 25 height 25
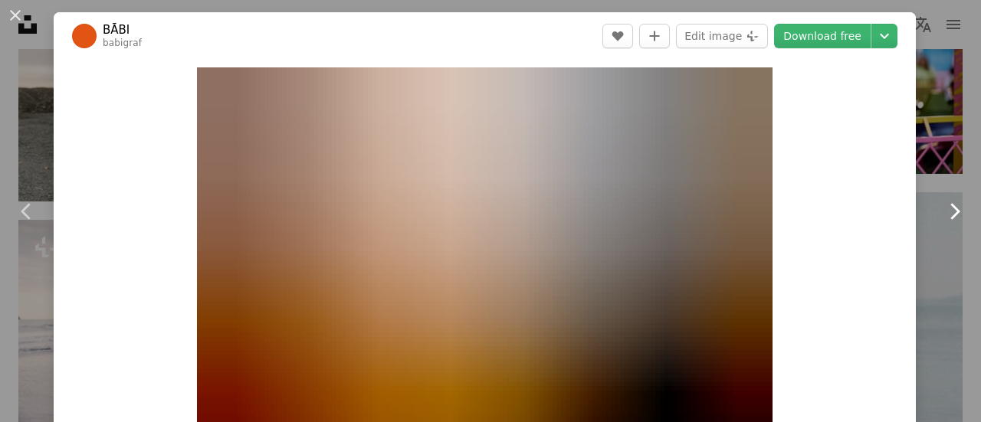
click at [942, 206] on icon "Chevron right" at bounding box center [954, 211] width 25 height 25
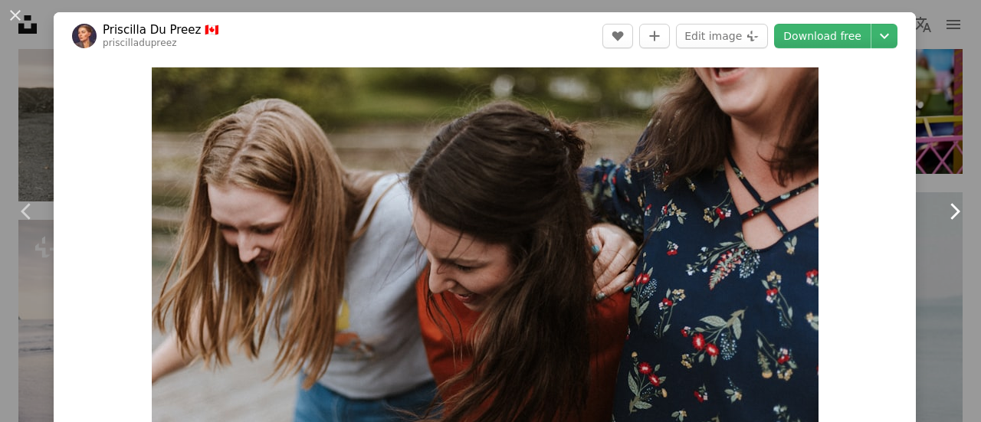
click at [942, 206] on icon "Chevron right" at bounding box center [954, 211] width 25 height 25
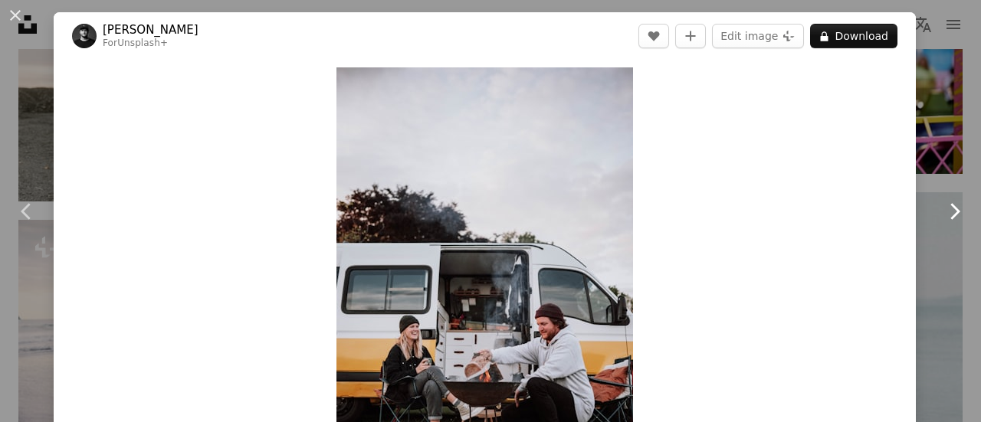
click at [942, 209] on icon "Chevron right" at bounding box center [954, 211] width 25 height 25
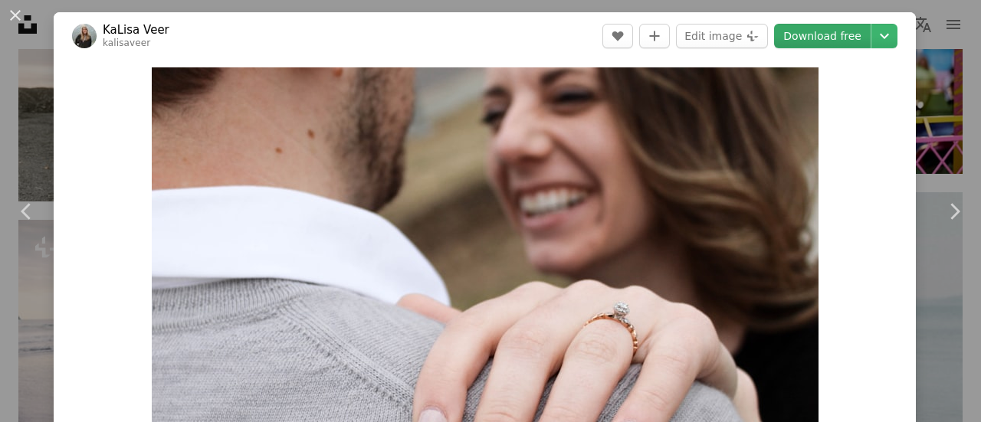
click at [800, 41] on link "Download free" at bounding box center [822, 36] width 97 height 25
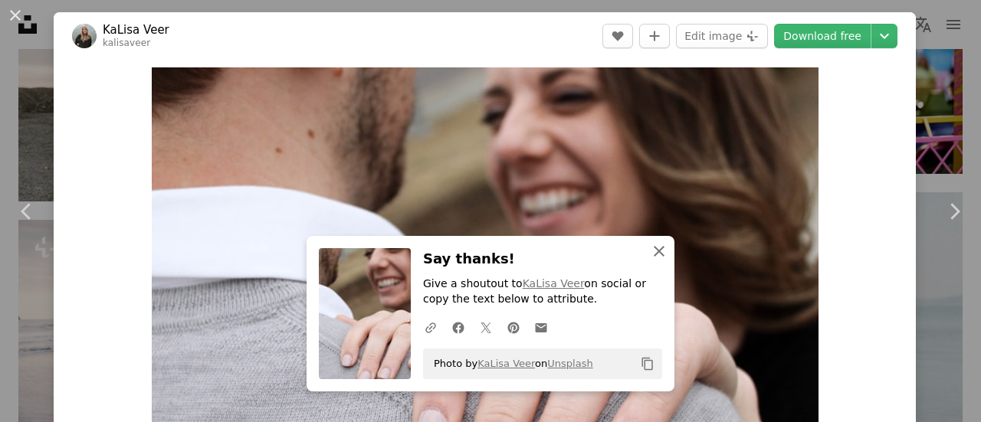
click at [654, 251] on icon "button" at bounding box center [659, 251] width 11 height 11
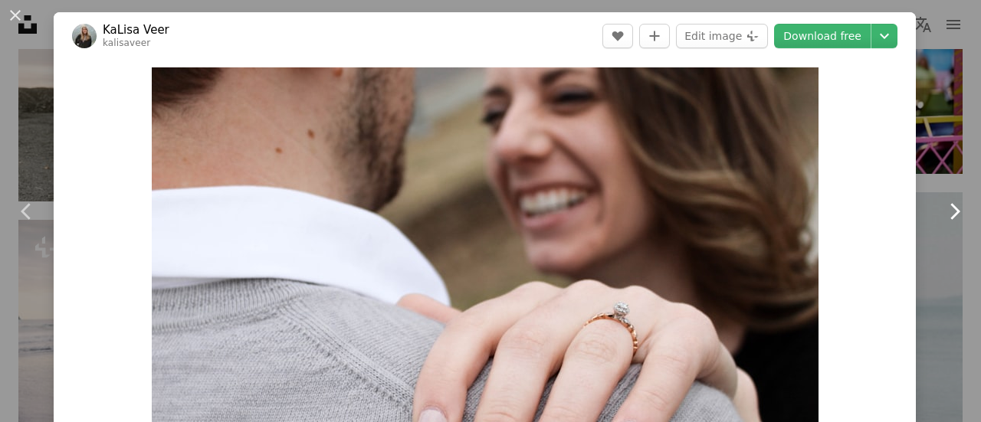
click at [950, 212] on icon at bounding box center [955, 211] width 10 height 16
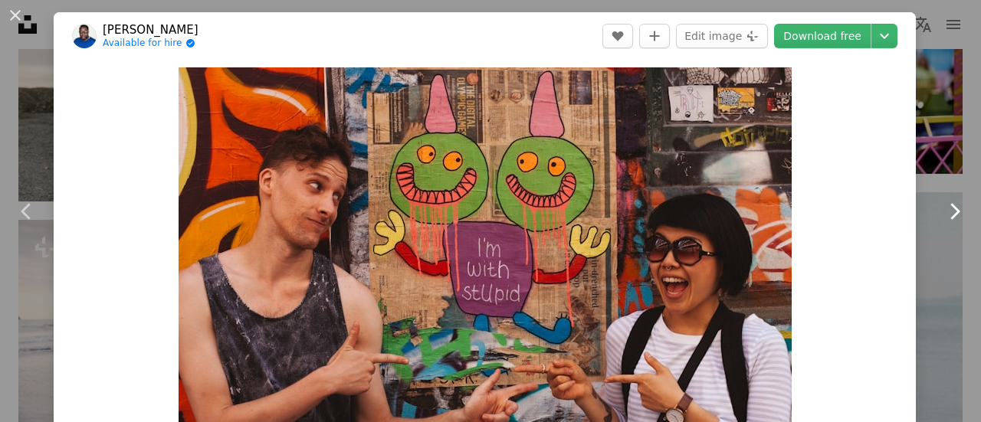
click at [950, 211] on icon "Chevron right" at bounding box center [954, 211] width 25 height 25
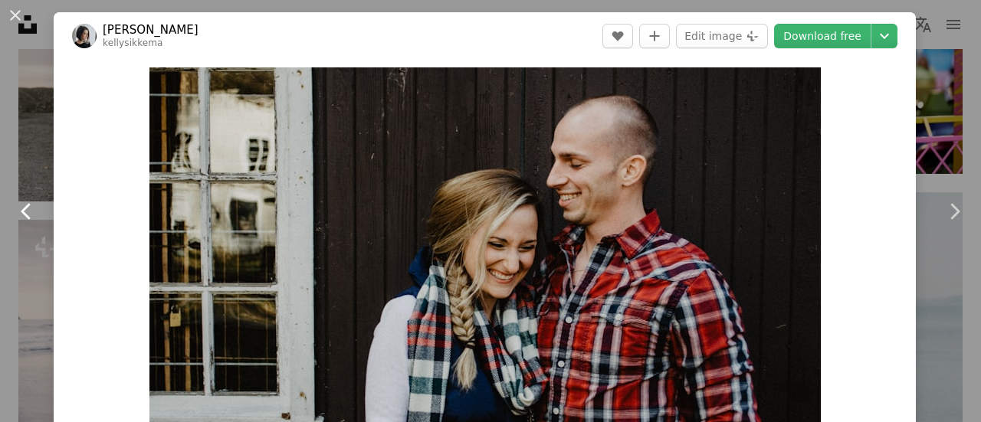
click at [34, 216] on icon "Chevron left" at bounding box center [27, 211] width 25 height 25
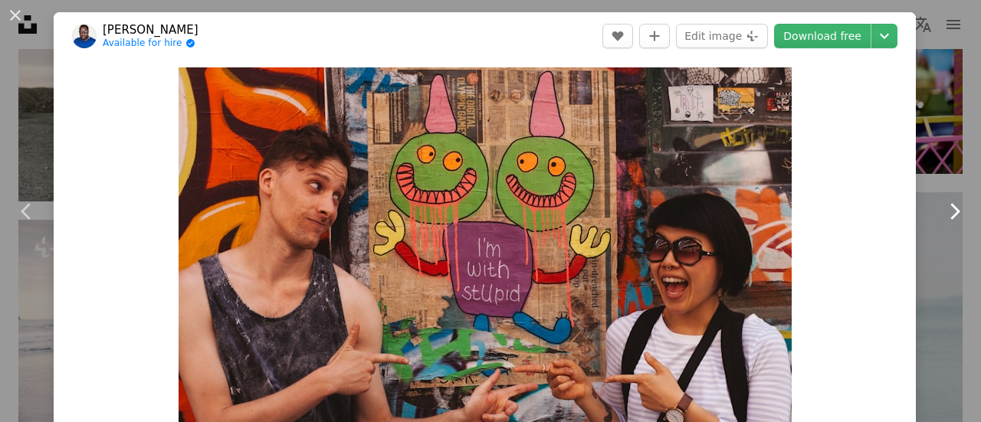
click at [946, 220] on icon "Chevron right" at bounding box center [954, 211] width 25 height 25
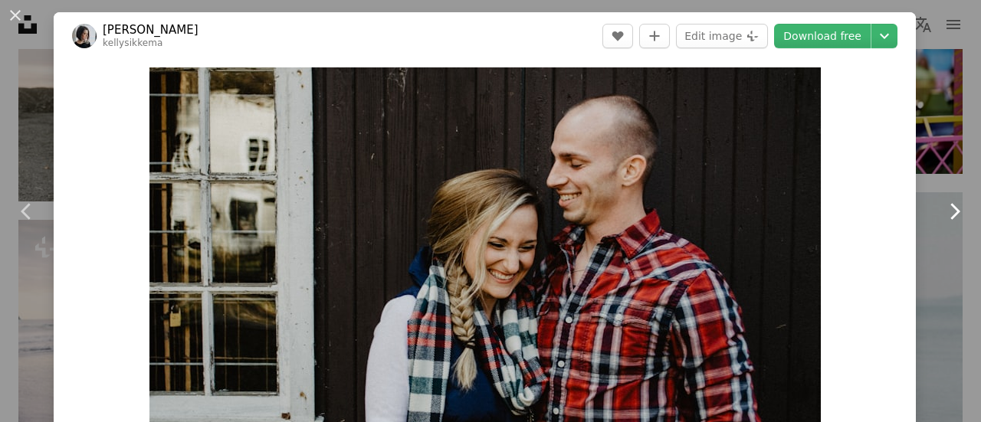
click at [943, 222] on icon "Chevron right" at bounding box center [954, 211] width 25 height 25
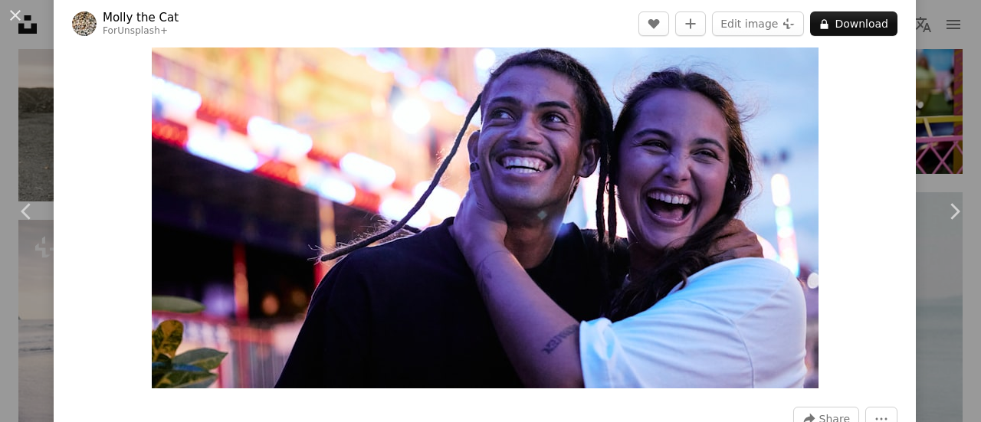
scroll to position [118, 0]
